Goal: Information Seeking & Learning: Compare options

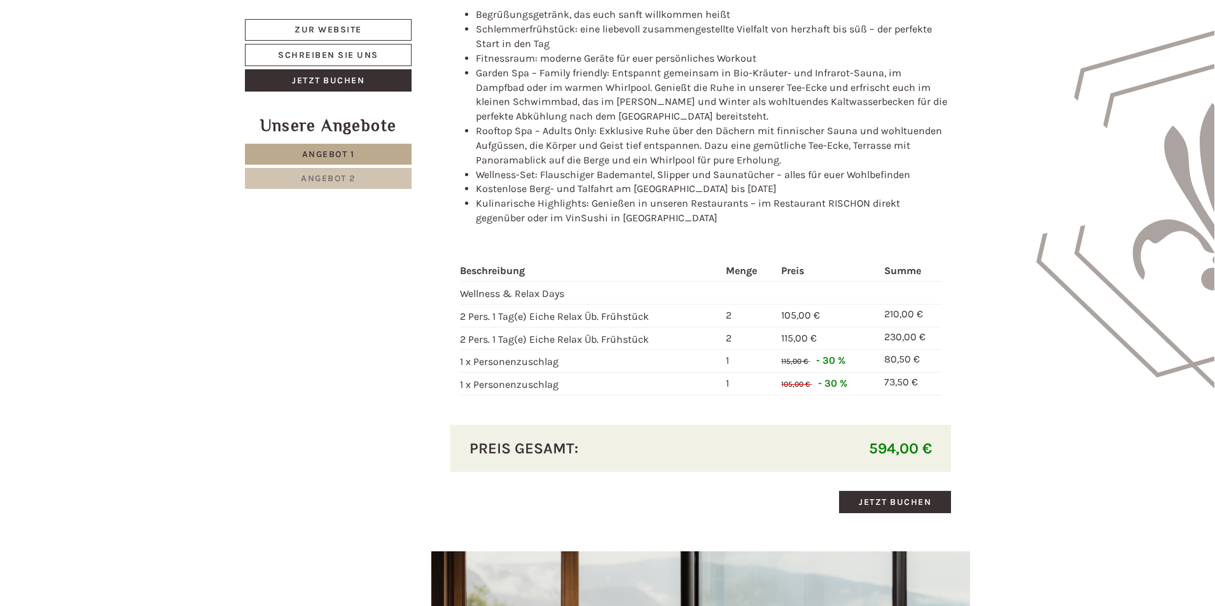
scroll to position [1524, 0]
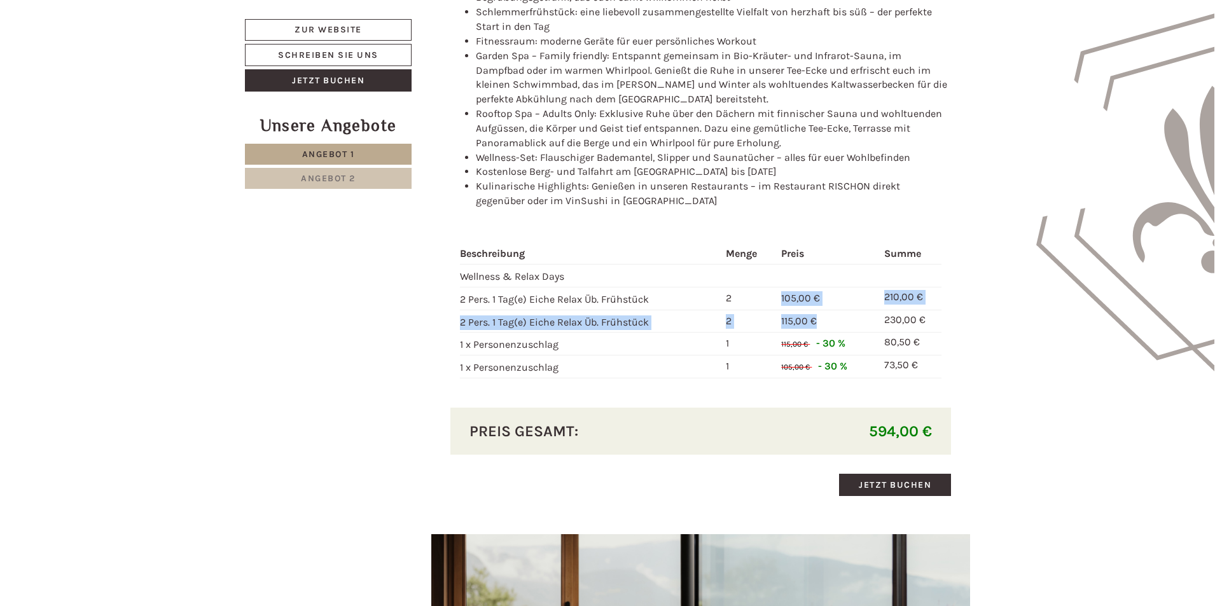
drag, startPoint x: 784, startPoint y: 296, endPoint x: 845, endPoint y: 321, distance: 65.9
click at [845, 321] on tbody "Beschreibung Menge Preis Summe Wellness & Relax Days 2 Pers. 1 Tag(e) Eiche Rel…" at bounding box center [701, 311] width 482 height 134
click at [829, 324] on td "115,00 €" at bounding box center [827, 321] width 102 height 23
drag, startPoint x: 824, startPoint y: 326, endPoint x: 777, endPoint y: 300, distance: 53.5
click at [777, 300] on tbody "Beschreibung Menge Preis Summe Wellness & Relax Days 2 Pers. 1 Tag(e) Eiche Rel…" at bounding box center [701, 311] width 482 height 134
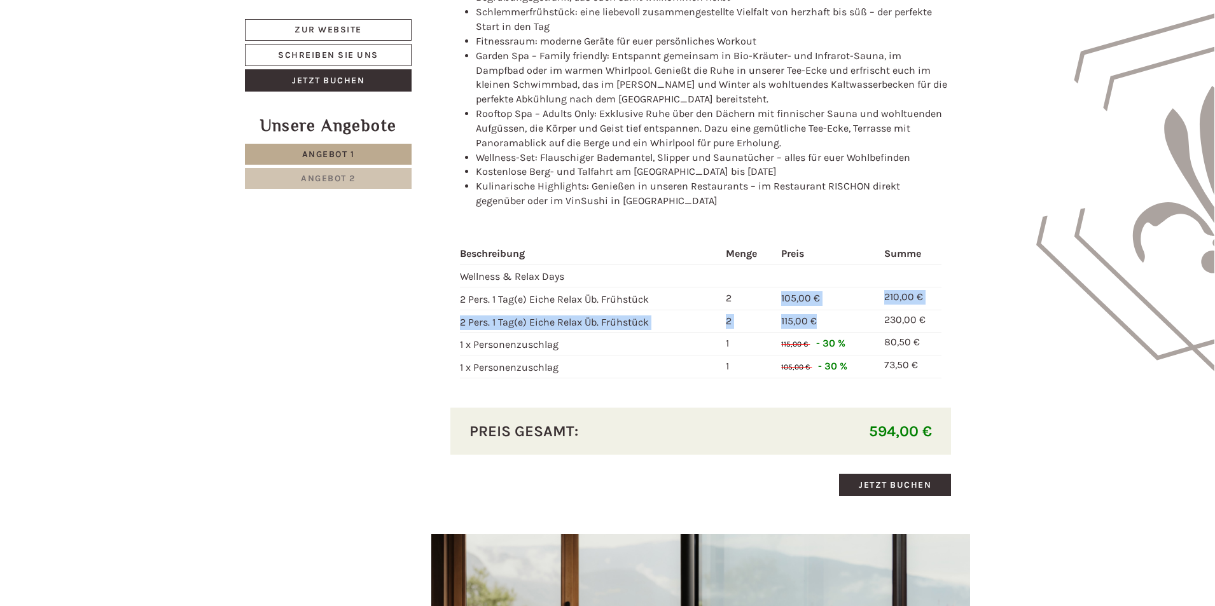
click at [784, 300] on span "105,00 €" at bounding box center [800, 298] width 39 height 12
click at [782, 299] on span "105,00 €" at bounding box center [800, 298] width 39 height 12
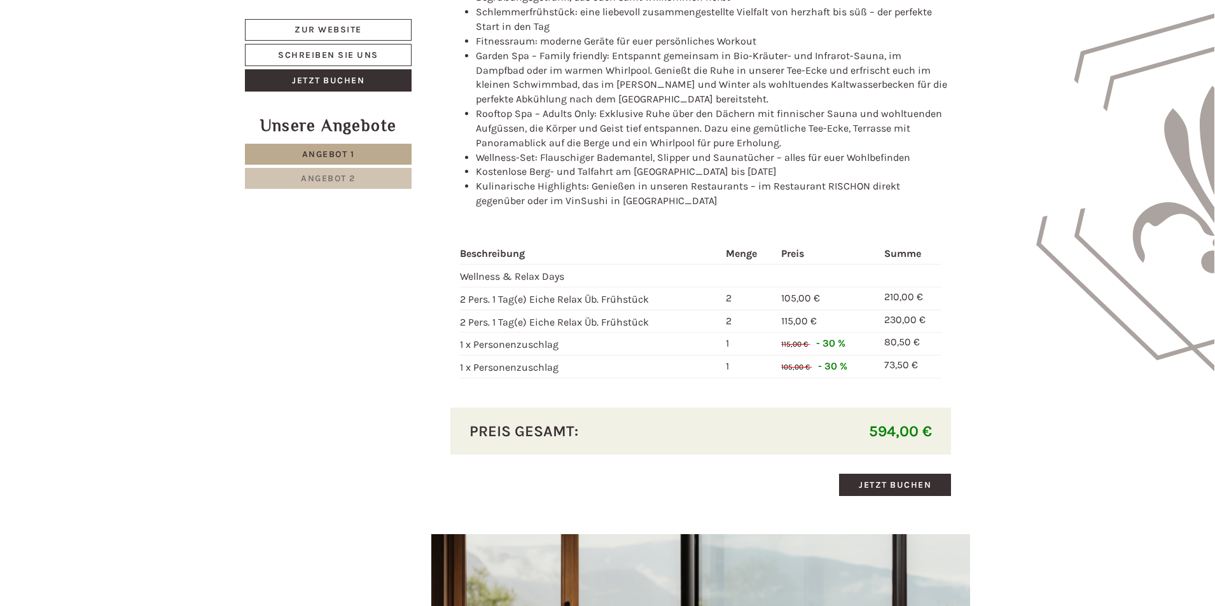
drag, startPoint x: 559, startPoint y: 345, endPoint x: 558, endPoint y: 374, distance: 29.3
click at [558, 374] on tbody "Beschreibung Menge Preis Summe Wellness & Relax Days 2 Pers. 1 Tag(e) Eiche Rel…" at bounding box center [701, 311] width 482 height 134
click at [740, 302] on td "2" at bounding box center [748, 298] width 55 height 23
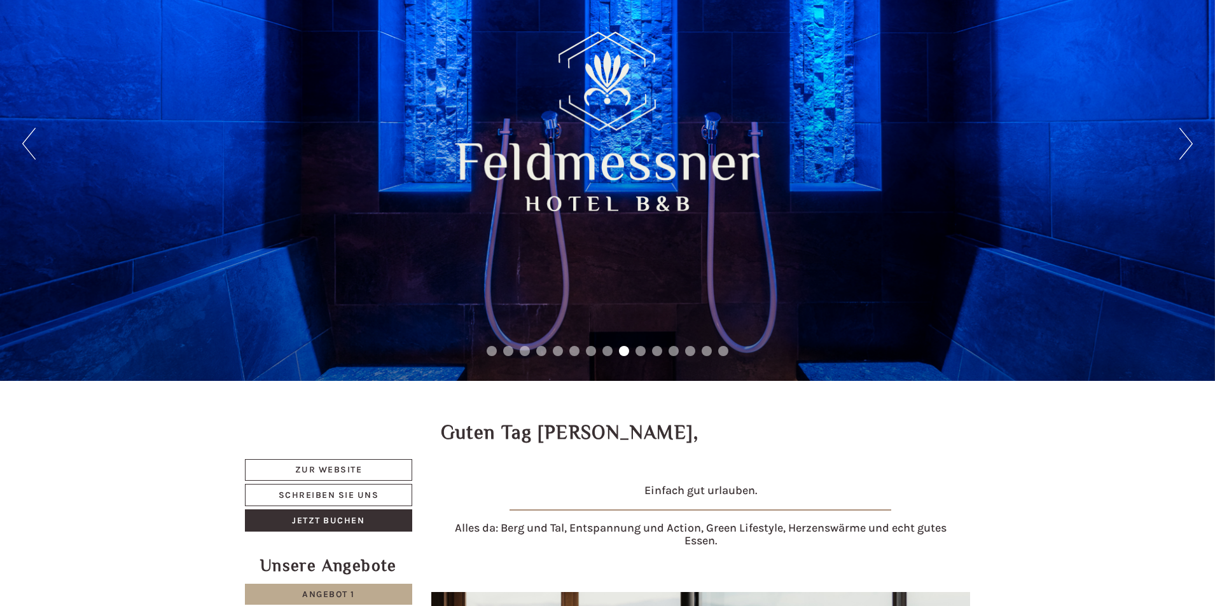
scroll to position [0, 0]
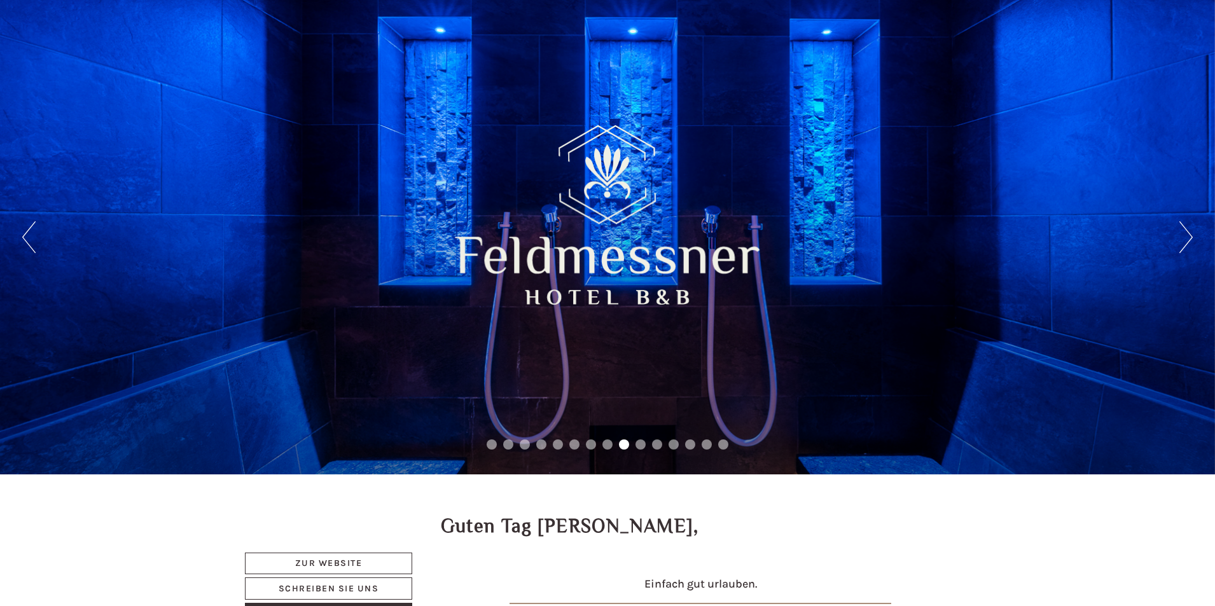
drag, startPoint x: 894, startPoint y: 297, endPoint x: 292, endPoint y: 235, distance: 604.9
click at [328, 237] on div "Previous Next 1 2 3 4 5 6 7 8 9 10 11 12 13 14 15" at bounding box center [607, 237] width 1215 height 474
click at [1190, 241] on button "Next" at bounding box center [1185, 237] width 13 height 32
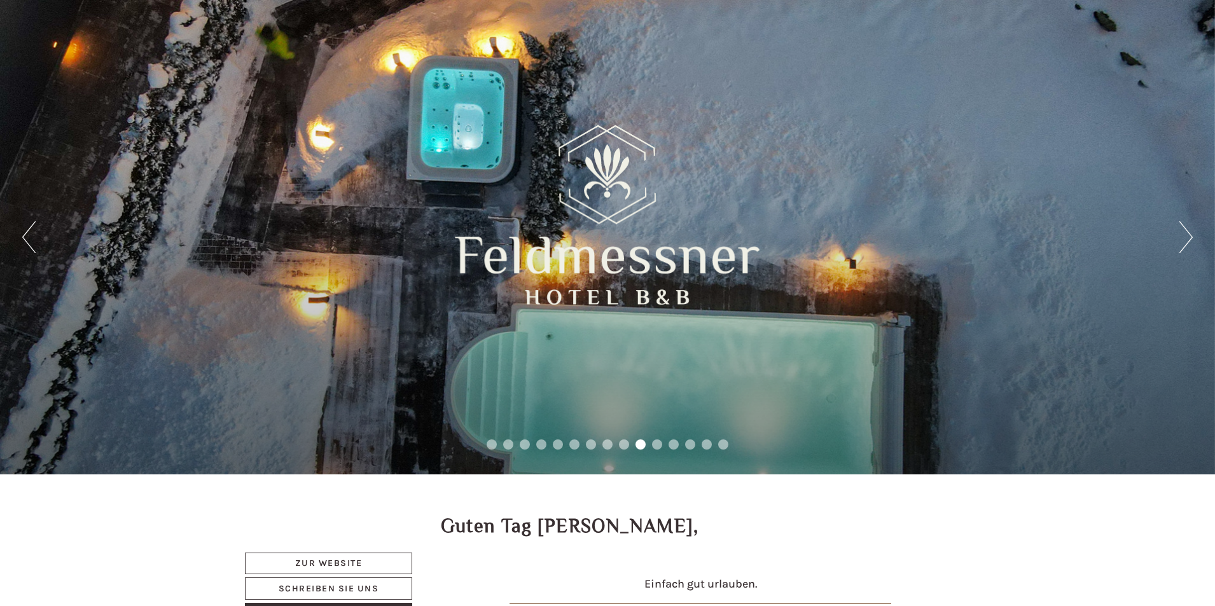
click at [1189, 241] on button "Next" at bounding box center [1185, 237] width 13 height 32
